Goal: Information Seeking & Learning: Learn about a topic

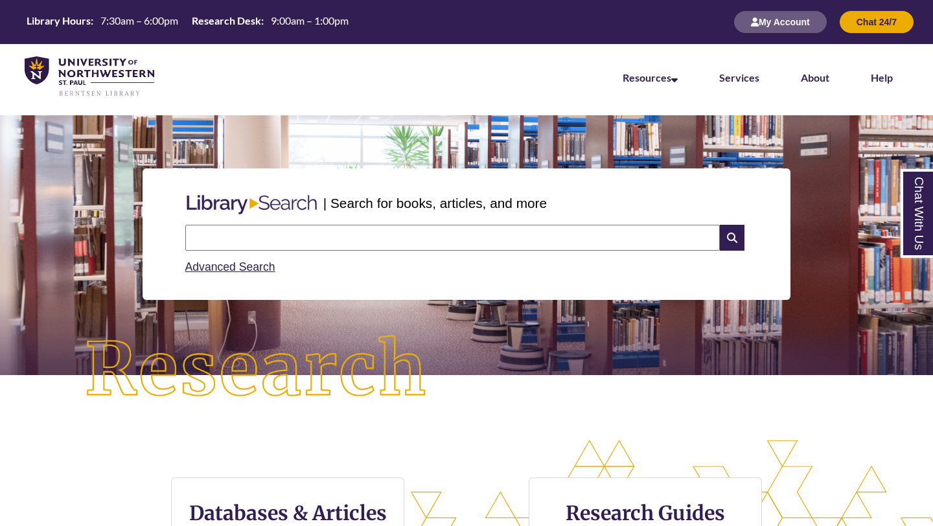
click at [373, 237] on input "text" at bounding box center [452, 238] width 534 height 26
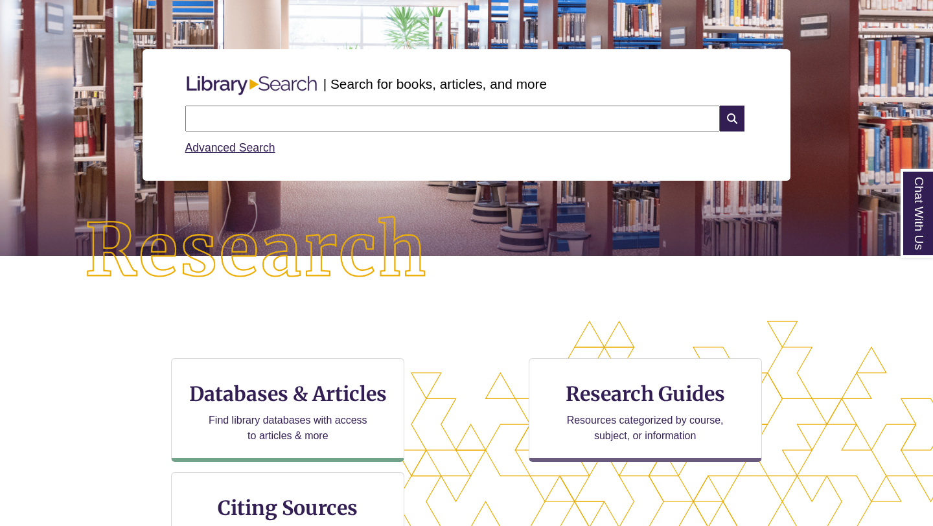
scroll to position [150, 0]
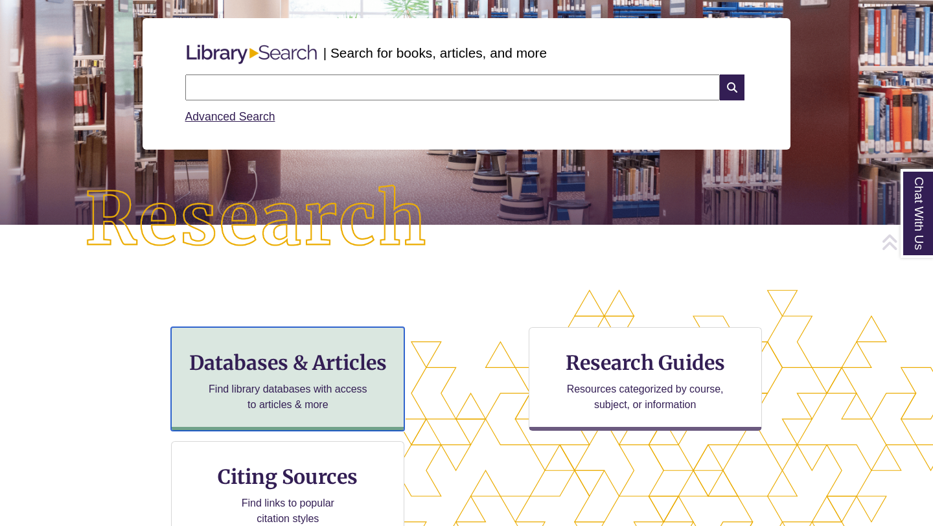
click at [349, 369] on h3 "Databases & Articles" at bounding box center [287, 362] width 211 height 25
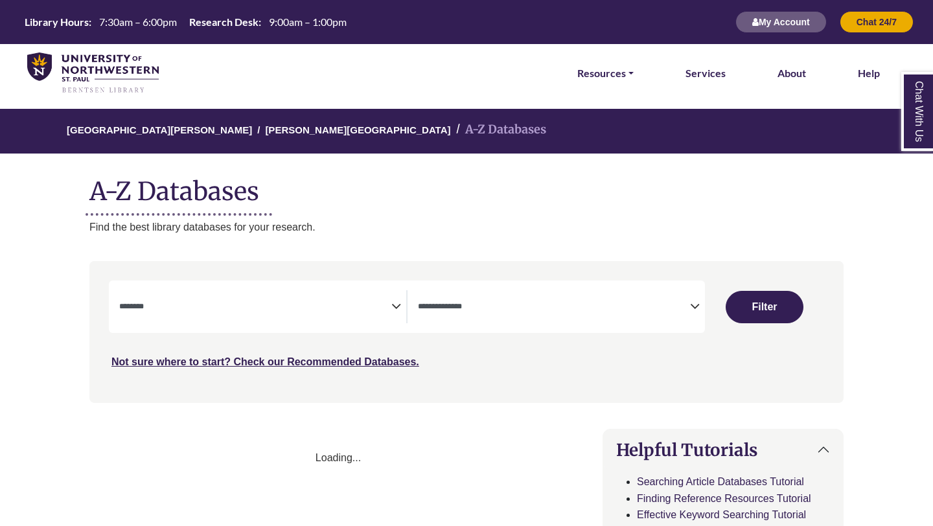
select select "Database Subject Filter"
select select "Database Types Filter"
select select "Database Subject Filter"
select select "Database Types Filter"
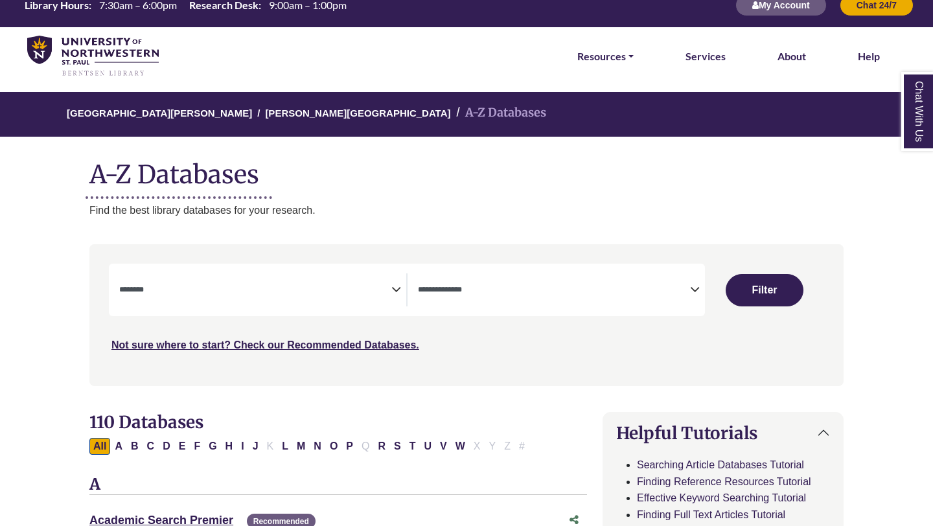
scroll to position [19, 0]
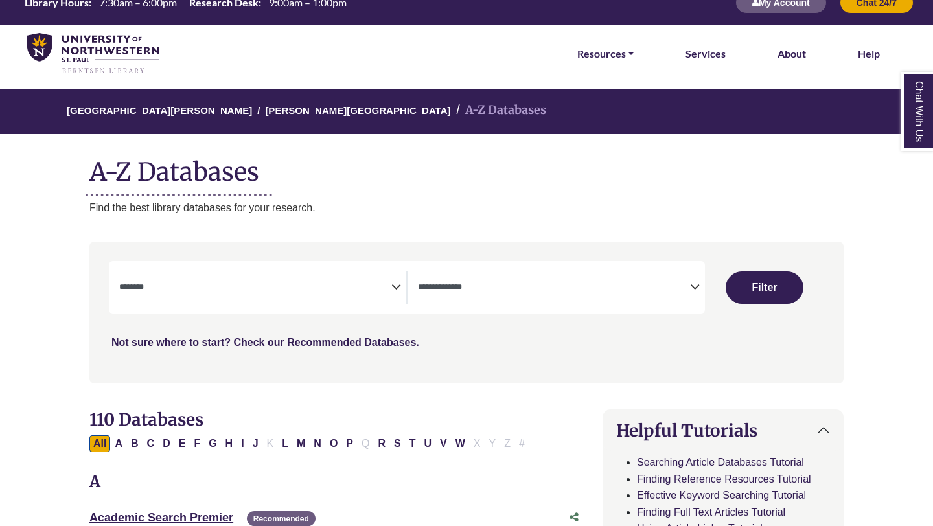
click at [360, 286] on textarea "Search" at bounding box center [255, 288] width 272 height 10
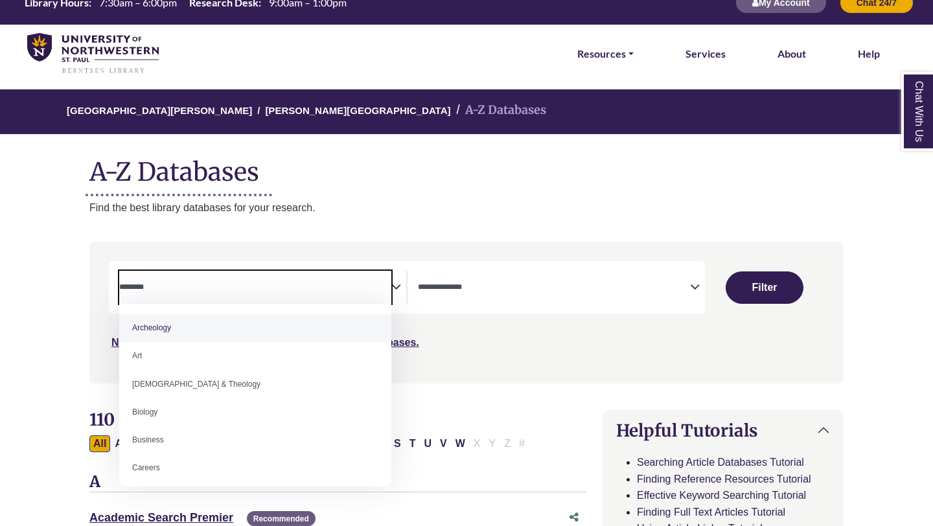
click at [465, 347] on div "Not sure where to start? Check our Recommended Databases." at bounding box center [377, 337] width 536 height 27
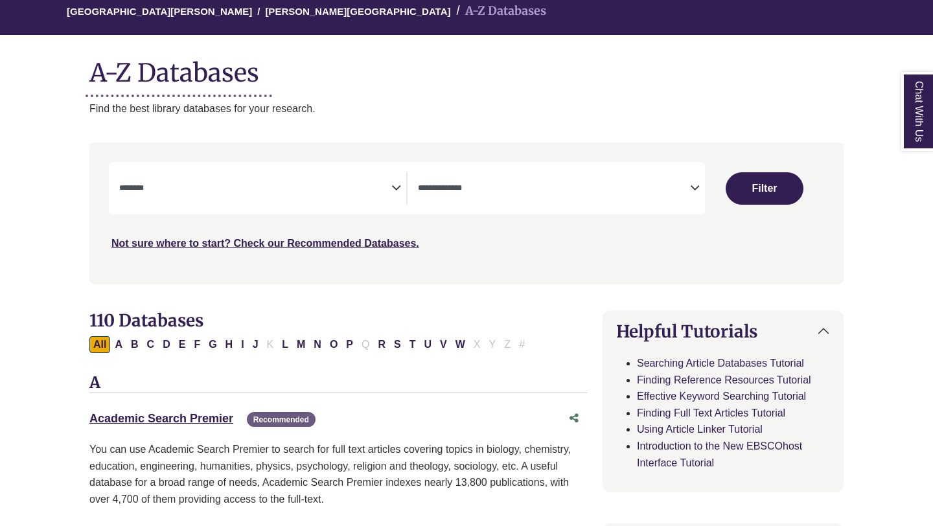
scroll to position [122, 0]
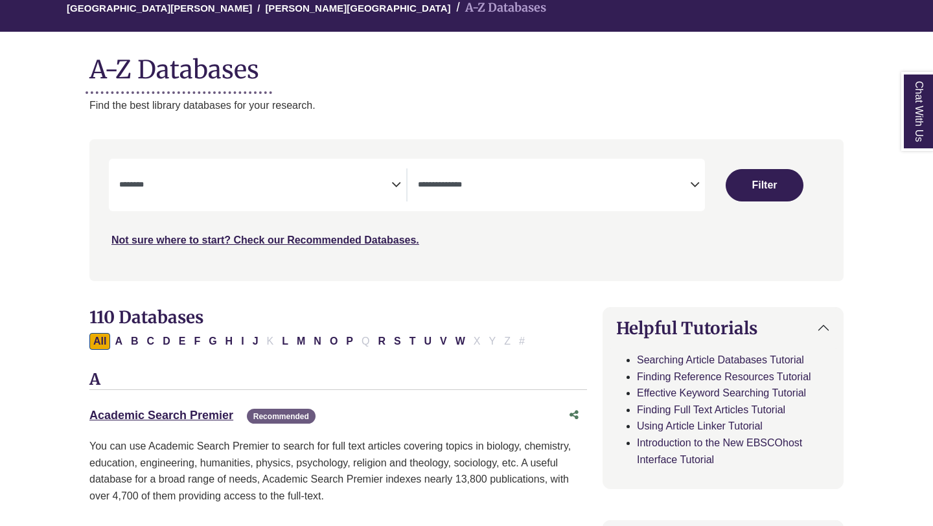
click at [483, 184] on textarea "Search" at bounding box center [554, 186] width 272 height 10
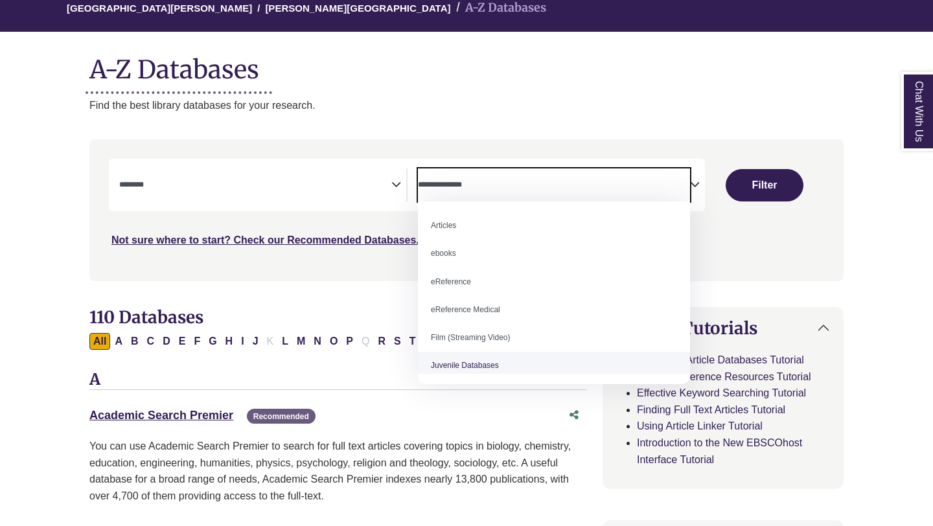
click at [334, 318] on h2 "110 Databases" at bounding box center [337, 317] width 497 height 20
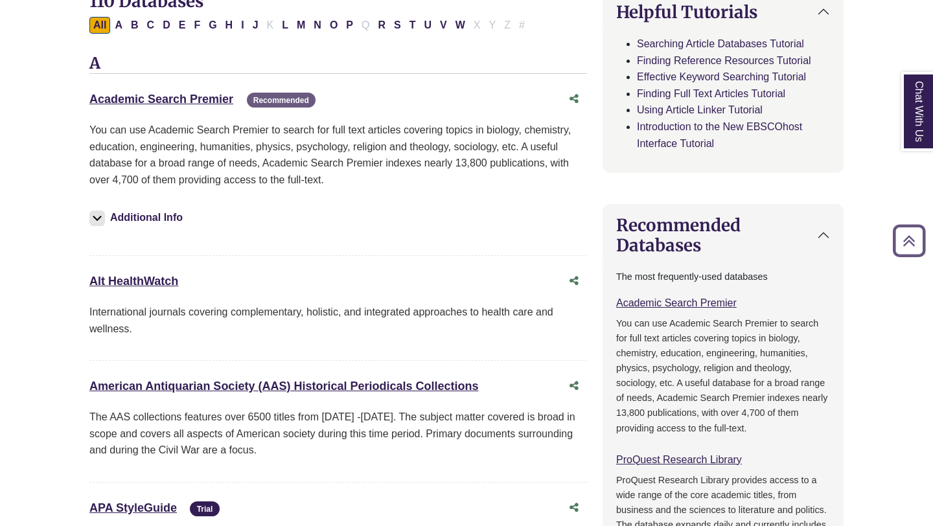
scroll to position [440, 0]
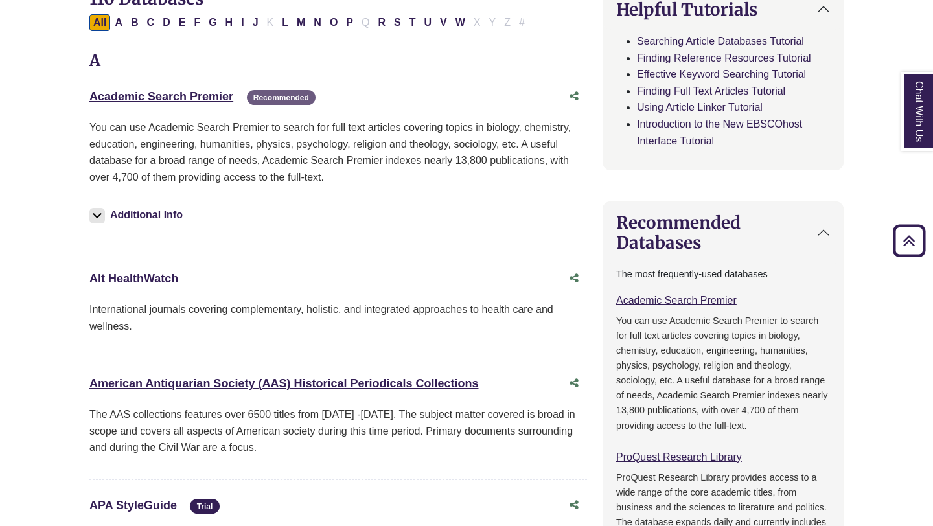
click at [144, 280] on link "Alt HealthWatch This link opens in a new window" at bounding box center [133, 278] width 89 height 13
